Goal: Find specific page/section: Find specific page/section

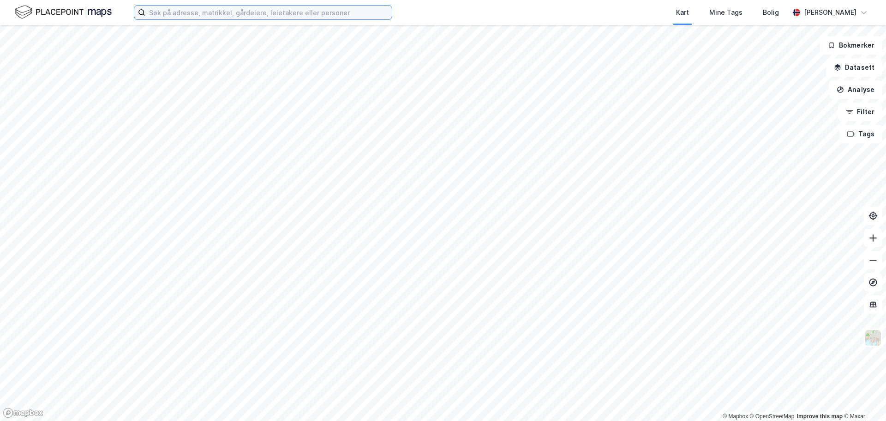
click at [198, 16] on input at bounding box center [268, 13] width 246 height 14
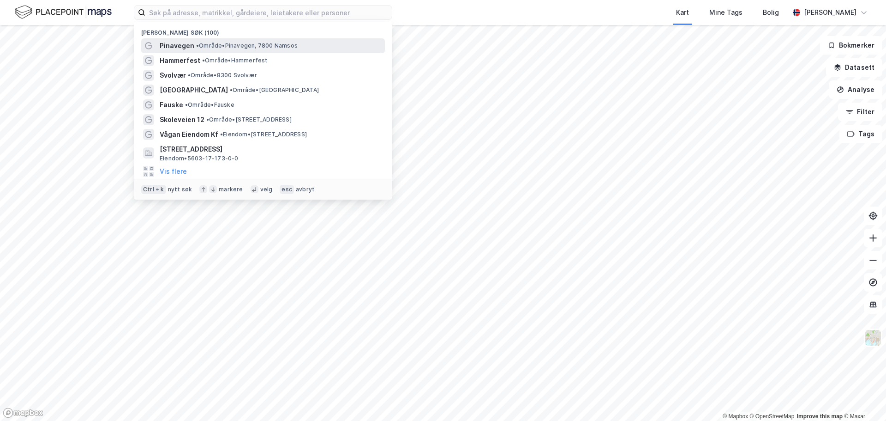
click at [178, 45] on span "Pinavegen" at bounding box center [177, 45] width 35 height 11
